Goal: Complete application form: Complete application form

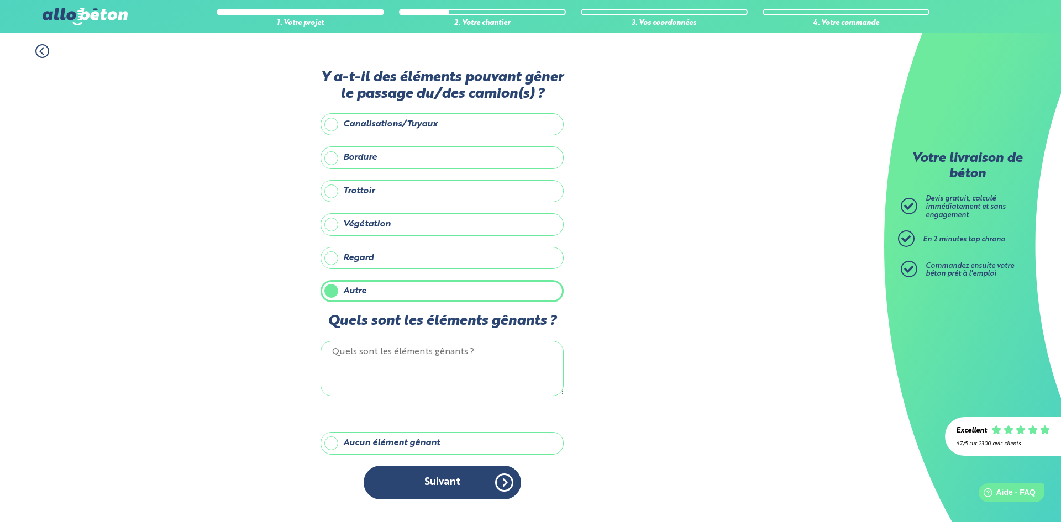
click at [393, 444] on label "Aucun élément gênant" at bounding box center [441, 443] width 243 height 22
click at [0, 0] on input "Aucun élément gênant" at bounding box center [0, 0] width 0 height 0
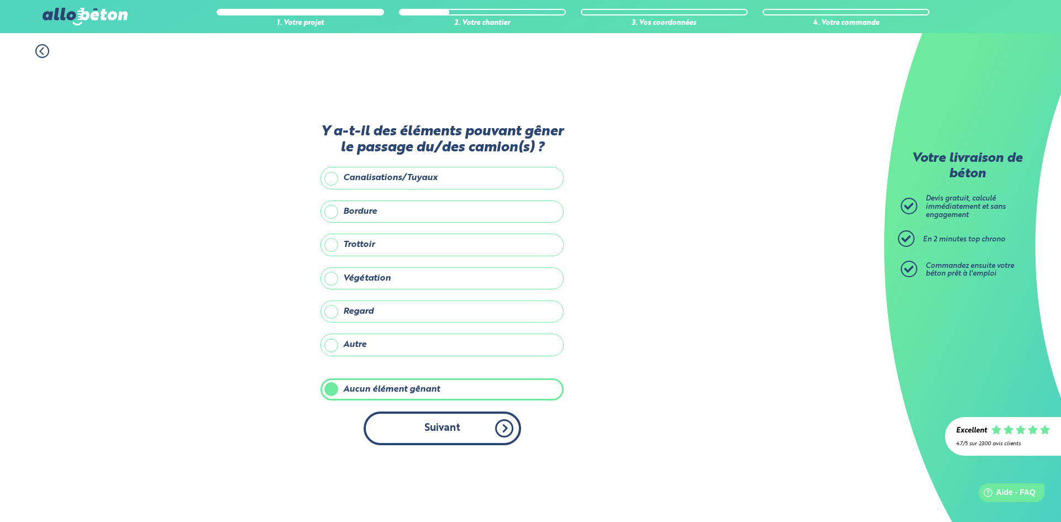
click at [479, 424] on button "Suivant" at bounding box center [442, 429] width 157 height 34
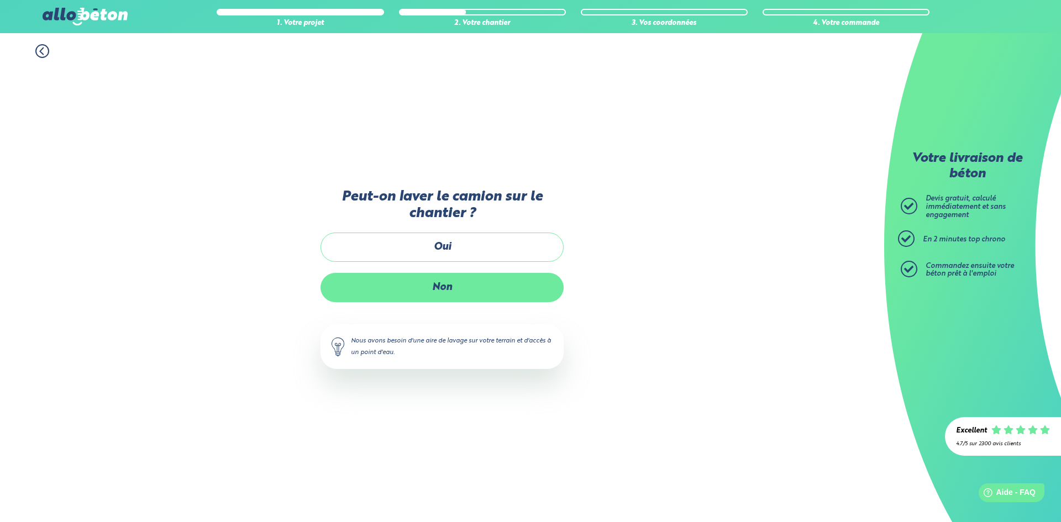
click at [448, 295] on label "Non" at bounding box center [441, 287] width 243 height 29
click at [0, 0] on input "Non" at bounding box center [0, 0] width 0 height 0
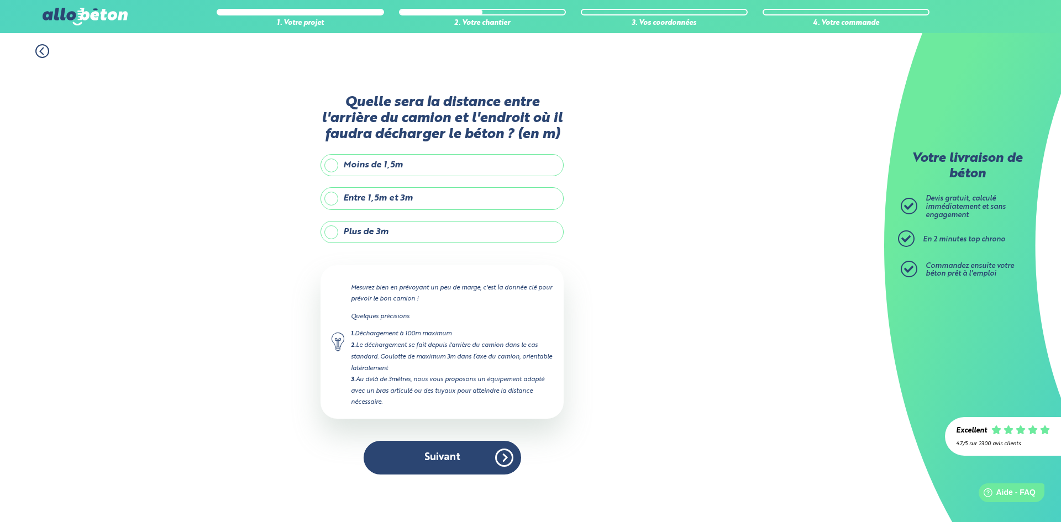
click at [337, 232] on label "Plus de 3m" at bounding box center [441, 232] width 243 height 22
click at [0, 0] on input "Plus de 3m" at bounding box center [0, 0] width 0 height 0
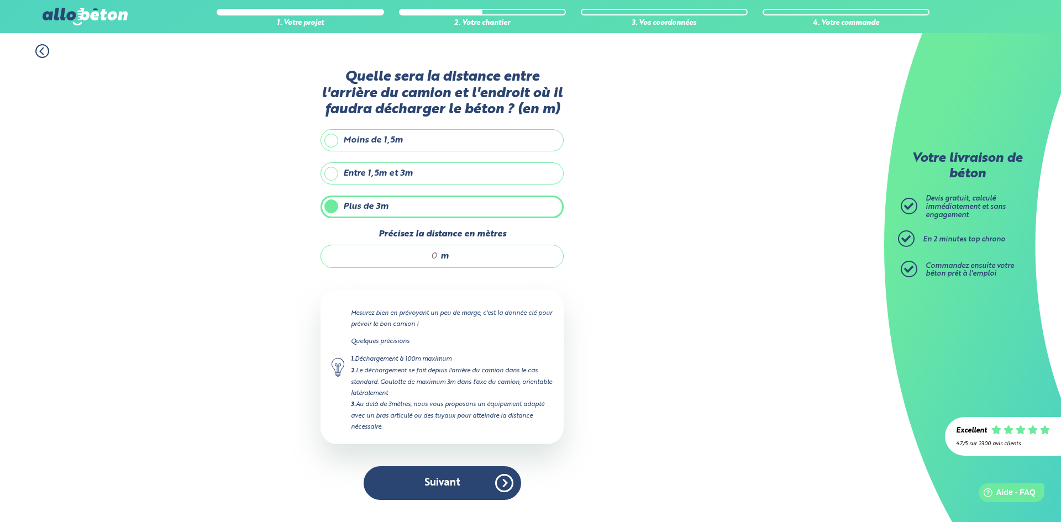
click at [433, 254] on input "Précisez la distance en mètres" at bounding box center [385, 256] width 106 height 11
type input "10"
drag, startPoint x: 361, startPoint y: 319, endPoint x: 471, endPoint y: 318, distance: 110.5
click at [471, 318] on p "Mesurez bien en prévoyant un peu de marge, c'est la donnée clé pour prévoir le …" at bounding box center [452, 319] width 202 height 22
click at [444, 170] on label "Entre 1,5m et 3m" at bounding box center [441, 173] width 243 height 22
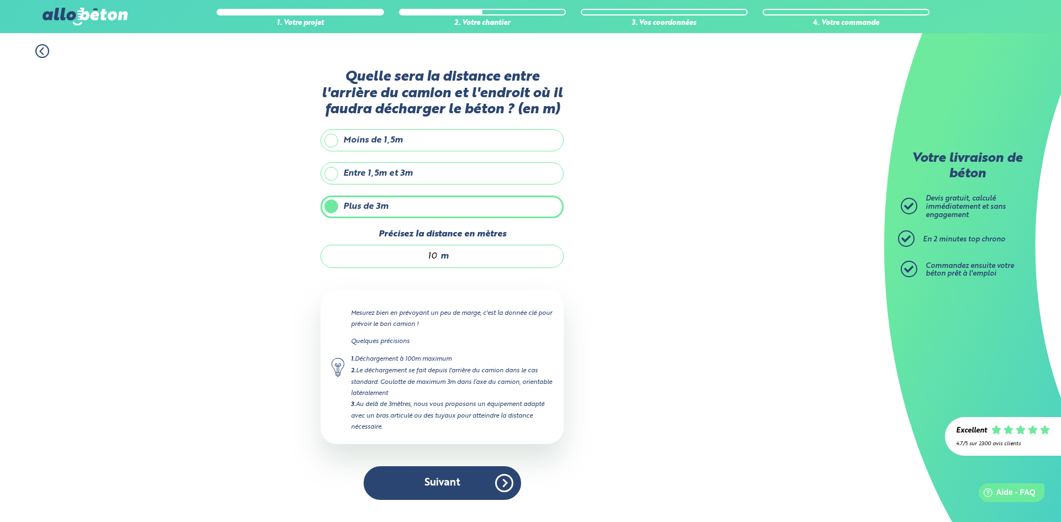
click at [0, 0] on input "Entre 1,5m et 3m" at bounding box center [0, 0] width 0 height 0
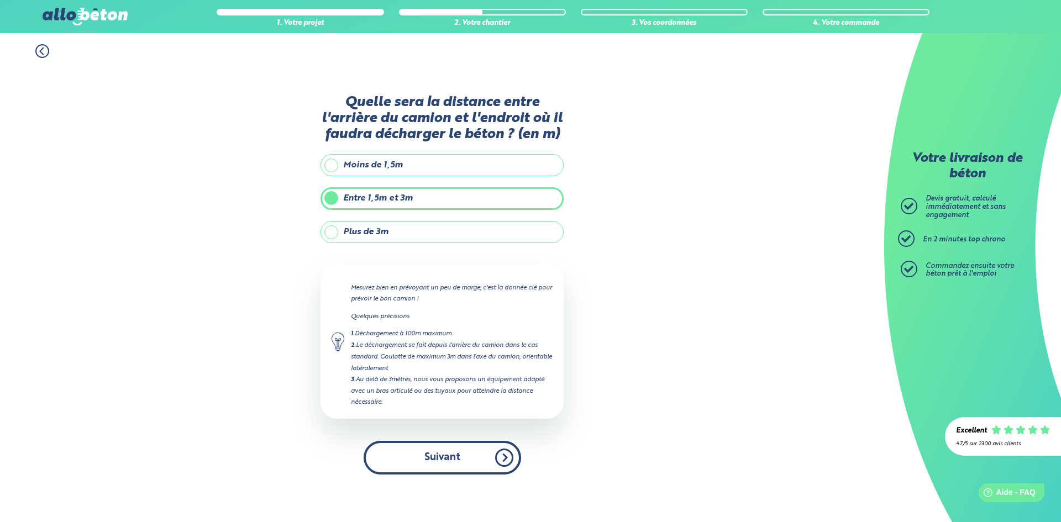
click at [431, 461] on button "Suivant" at bounding box center [442, 458] width 157 height 34
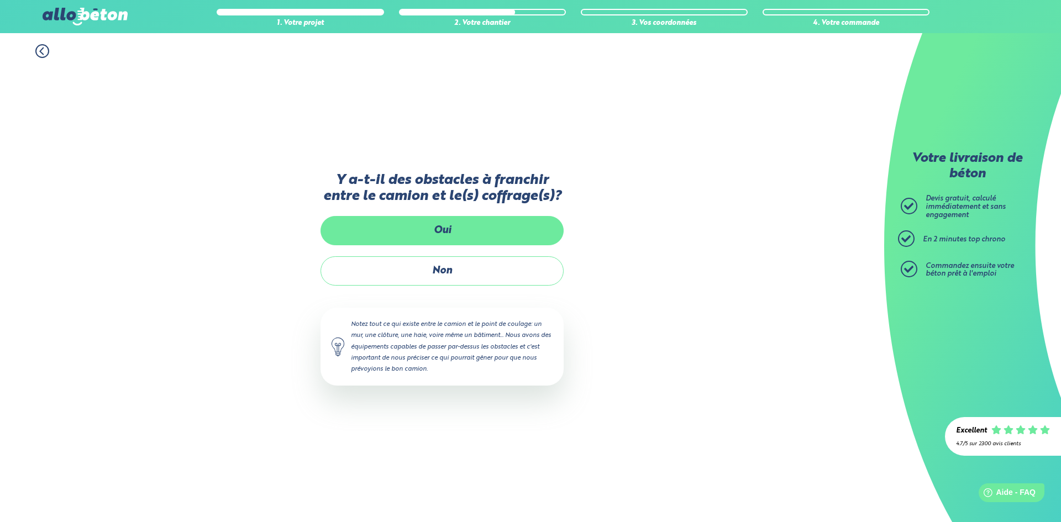
click at [523, 229] on label "Oui" at bounding box center [441, 230] width 243 height 29
click at [0, 0] on input "Oui" at bounding box center [0, 0] width 0 height 0
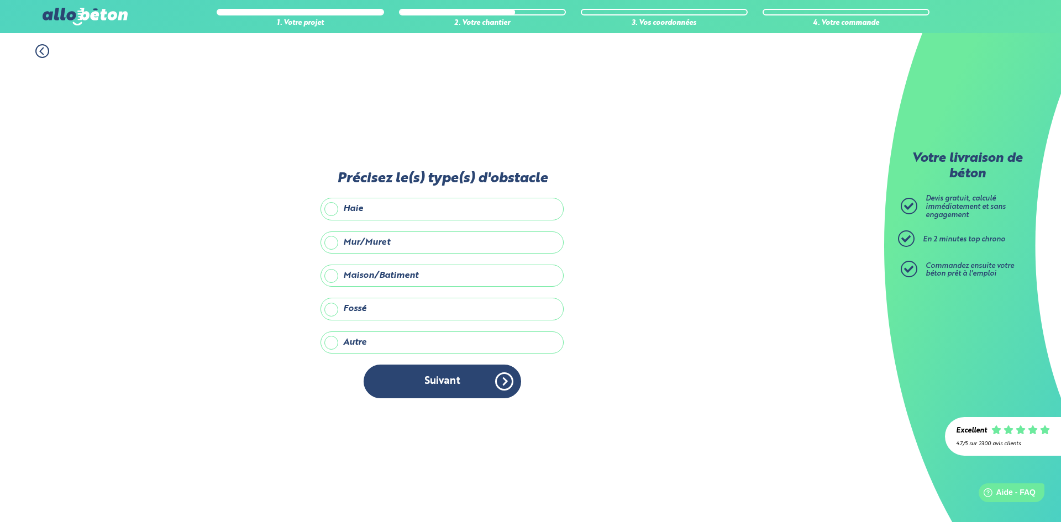
click at [431, 274] on label "Maison/Batiment" at bounding box center [441, 276] width 243 height 22
click at [0, 0] on input "Maison/Batiment" at bounding box center [0, 0] width 0 height 0
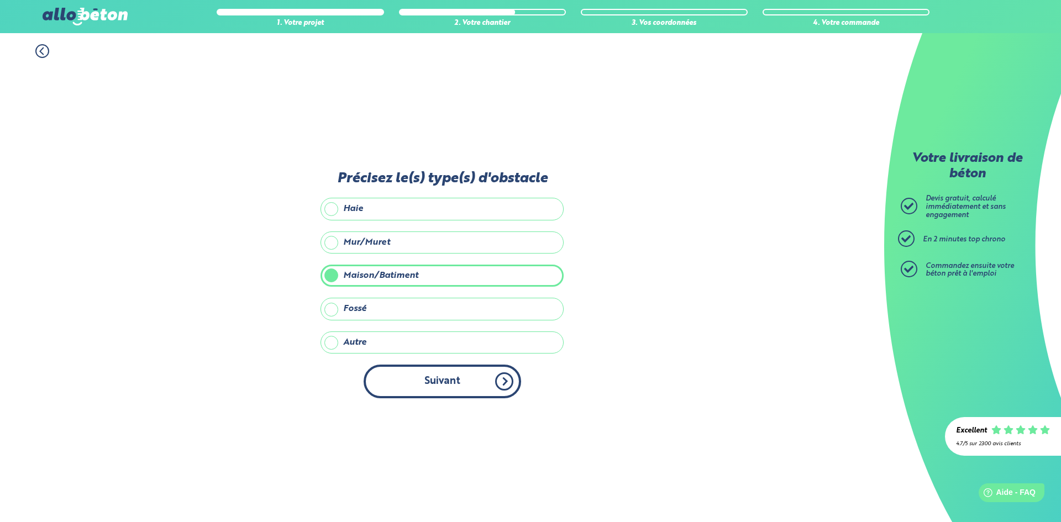
click at [451, 377] on button "Suivant" at bounding box center [442, 382] width 157 height 34
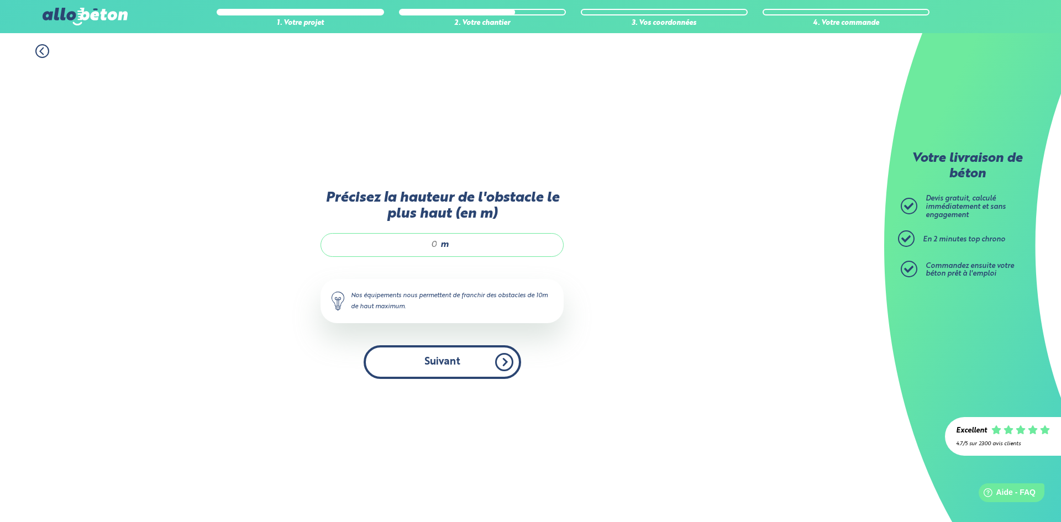
click at [501, 364] on button "Suivant" at bounding box center [442, 362] width 157 height 34
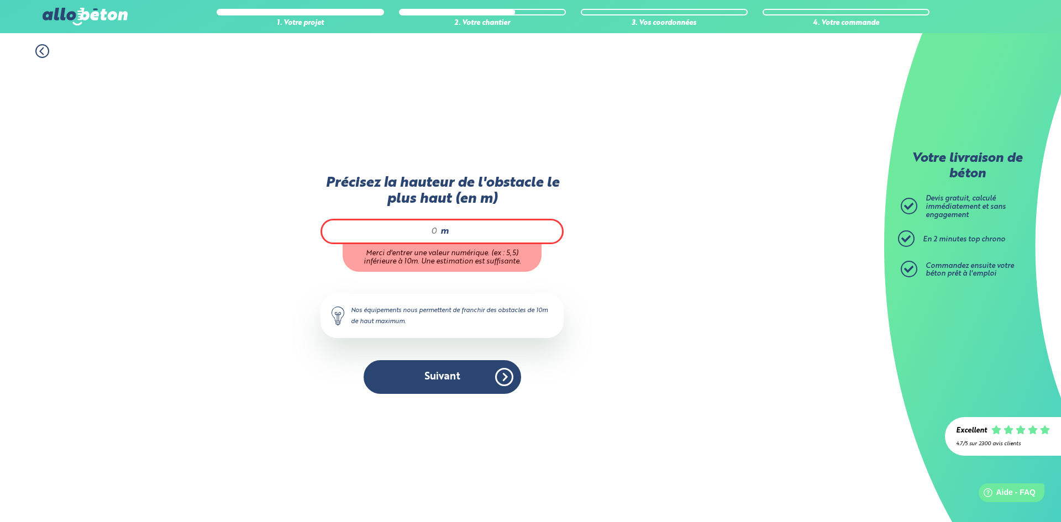
click at [39, 55] on icon at bounding box center [42, 51] width 14 height 14
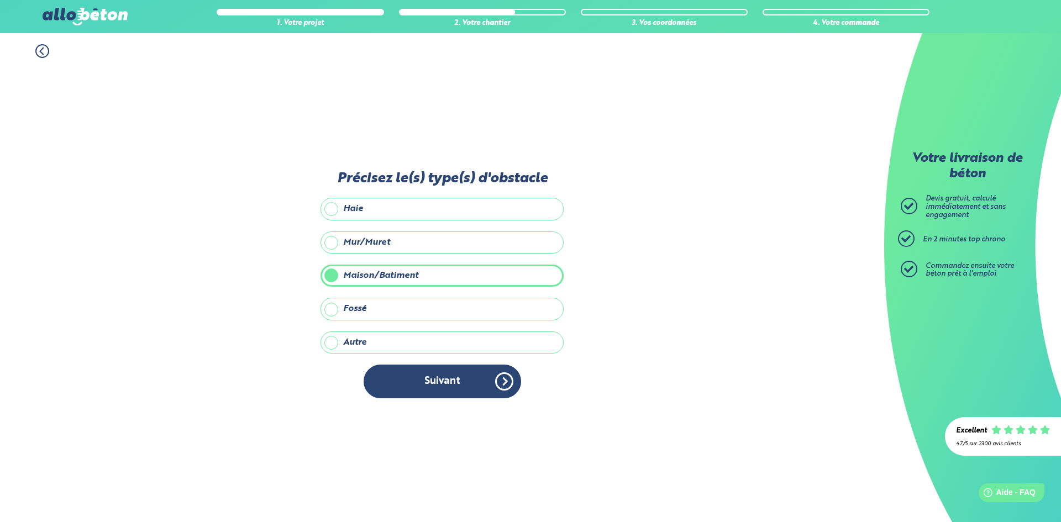
drag, startPoint x: 40, startPoint y: 50, endPoint x: 59, endPoint y: 47, distance: 19.0
click at [43, 48] on icon at bounding box center [42, 51] width 14 height 14
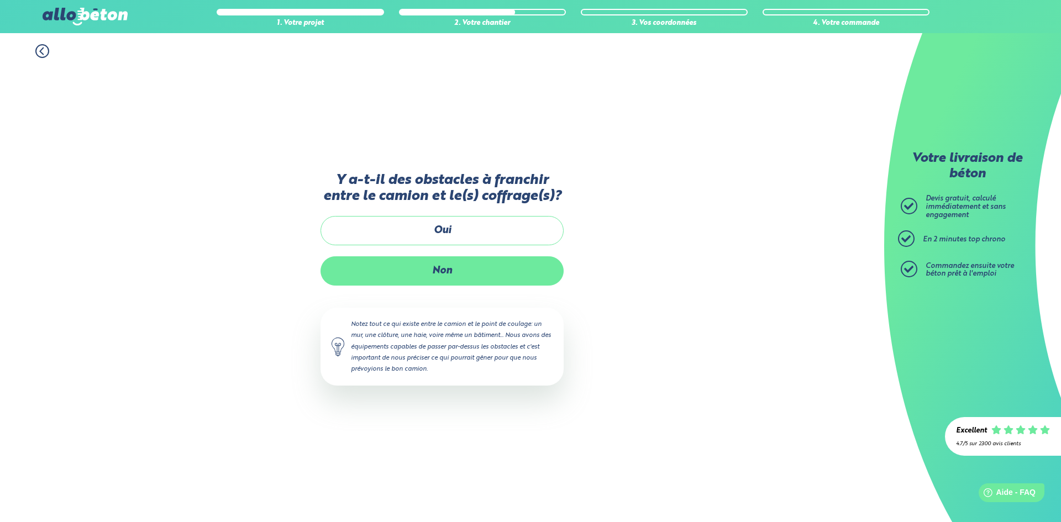
click at [462, 272] on label "Non" at bounding box center [441, 270] width 243 height 29
click at [0, 0] on input "Non" at bounding box center [0, 0] width 0 height 0
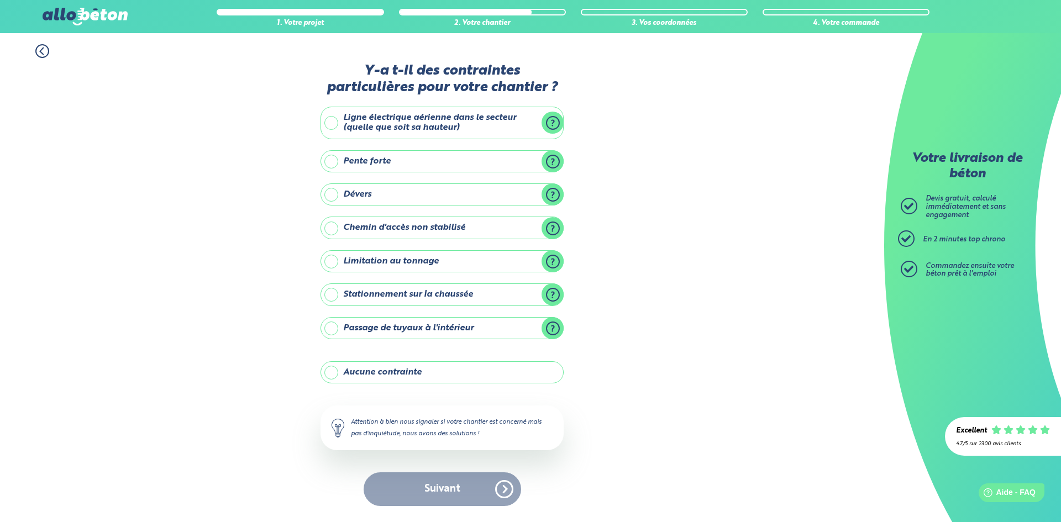
click at [468, 371] on label "Aucune contrainte" at bounding box center [441, 372] width 243 height 22
click at [0, 0] on input "Aucune contrainte" at bounding box center [0, 0] width 0 height 0
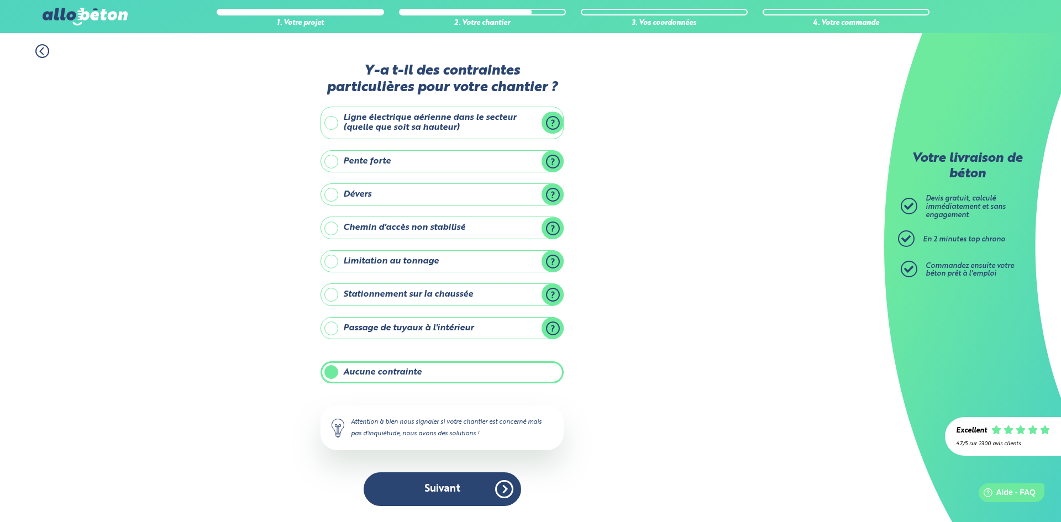
click at [485, 498] on button "Suivant" at bounding box center [442, 489] width 157 height 34
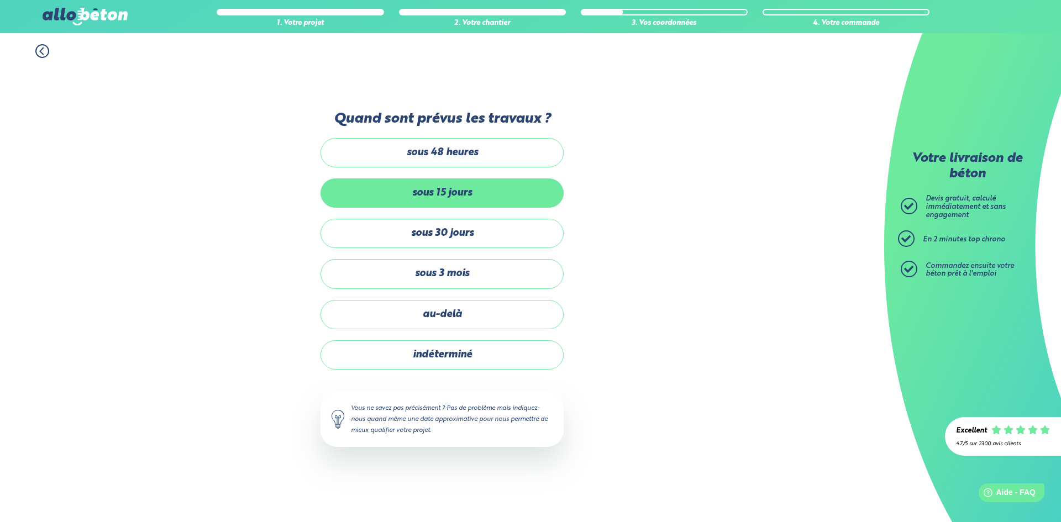
click at [519, 196] on label "sous 15 jours" at bounding box center [441, 192] width 243 height 29
click at [0, 0] on input "sous 15 jours" at bounding box center [0, 0] width 0 height 0
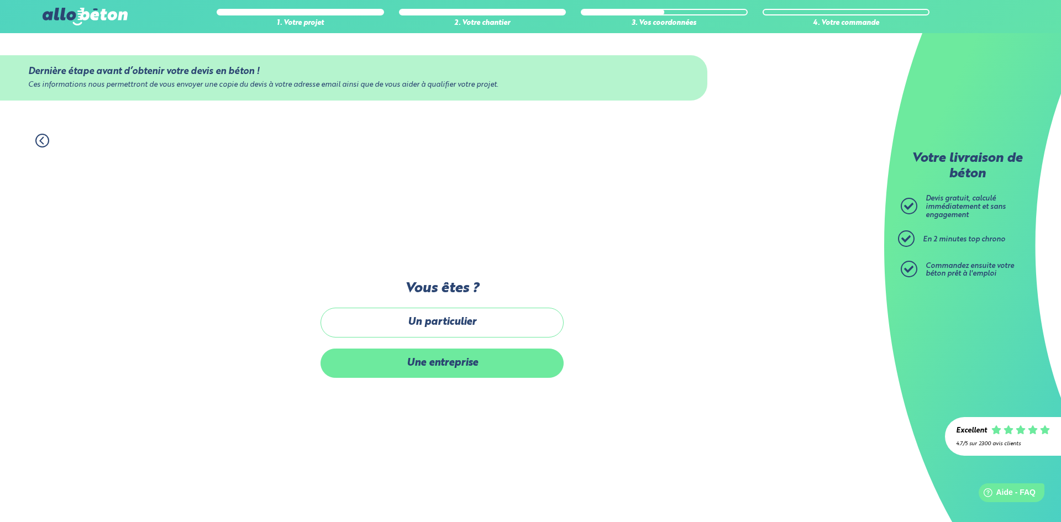
click at [534, 364] on label "Une entreprise" at bounding box center [441, 363] width 243 height 29
click at [0, 0] on input "Une entreprise" at bounding box center [0, 0] width 0 height 0
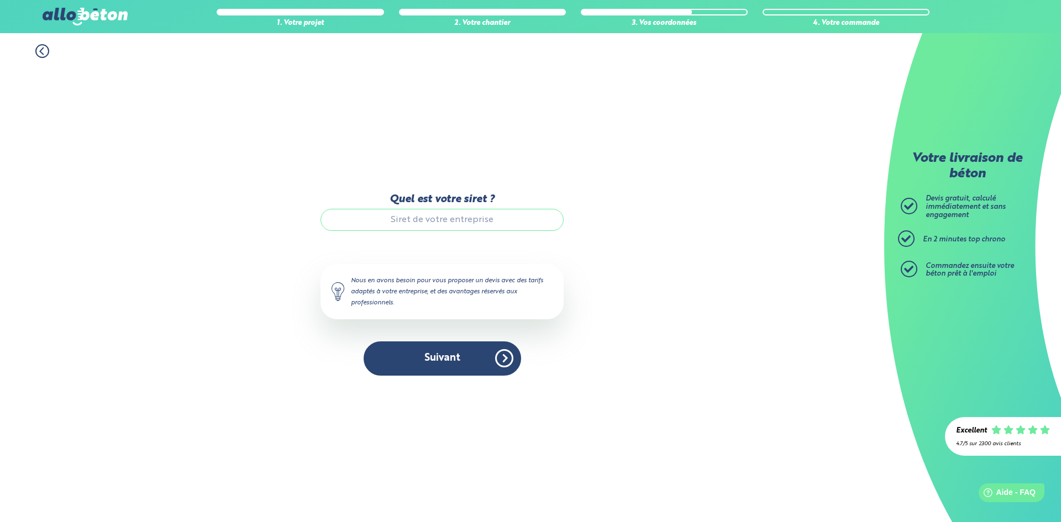
click at [516, 221] on input "Quel est votre siret ?" at bounding box center [441, 220] width 243 height 22
type input "53091799600023"
click at [486, 365] on button "Suivant" at bounding box center [442, 358] width 157 height 34
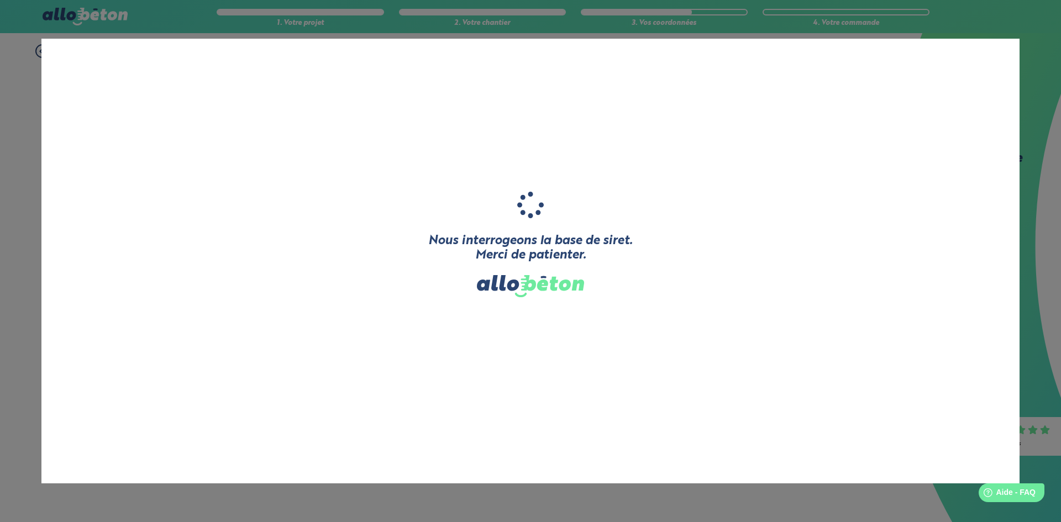
type input "[[GEOGRAPHIC_DATA]]"
